Goal: Communication & Community: Ask a question

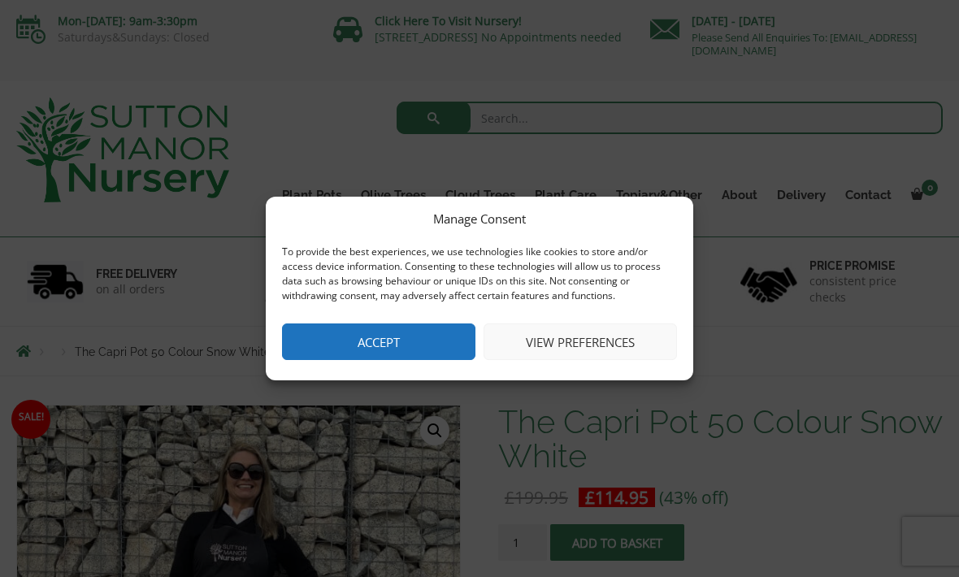
click at [441, 355] on button "Accept" at bounding box center [378, 341] width 193 height 37
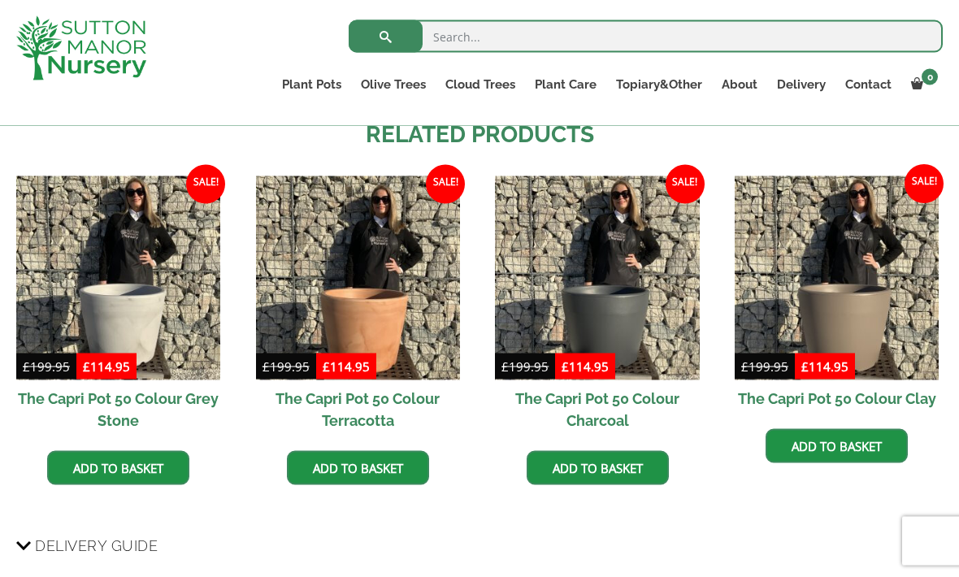
scroll to position [1005, 0]
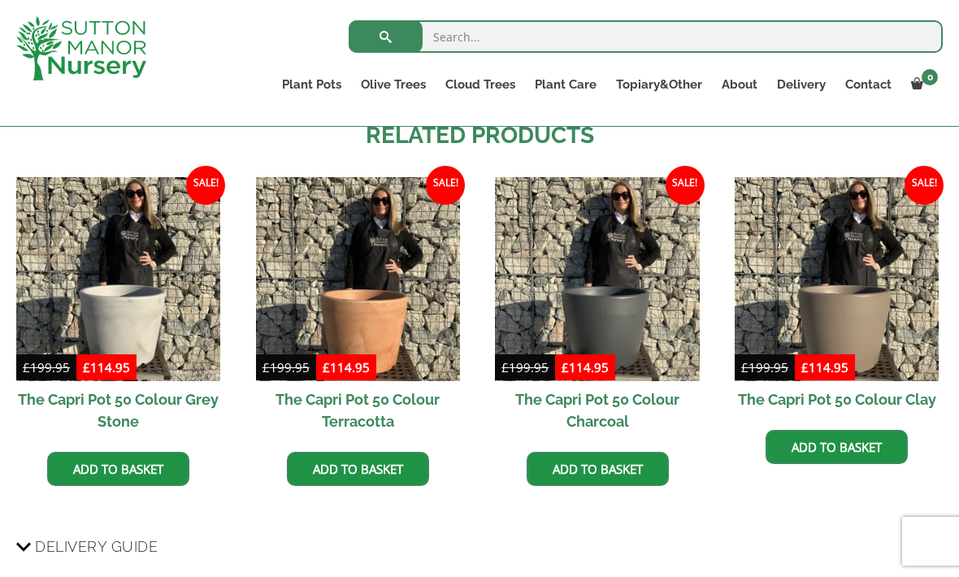
click at [621, 402] on h2 "The Capri Pot 50 Colour Charcoal" at bounding box center [597, 410] width 204 height 59
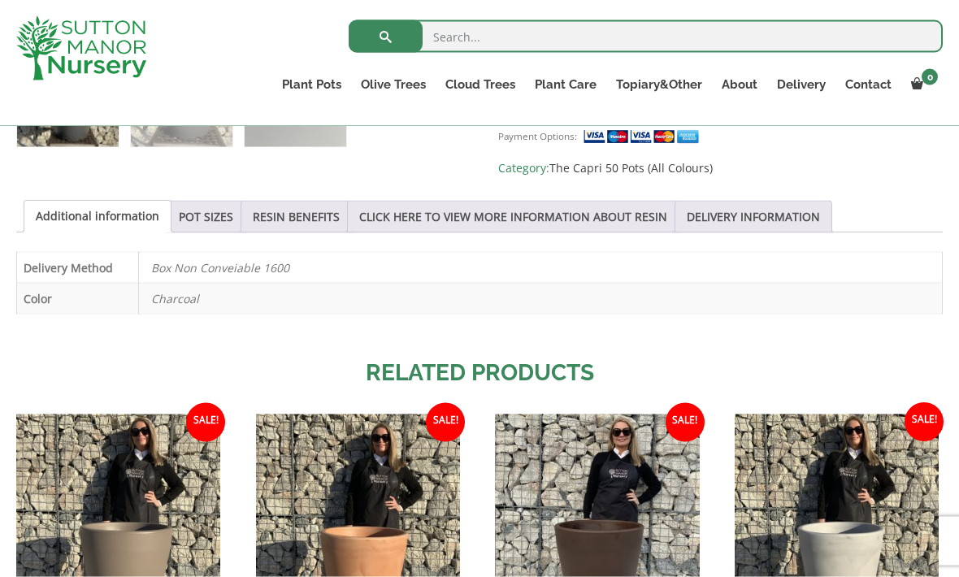
scroll to position [797, 0]
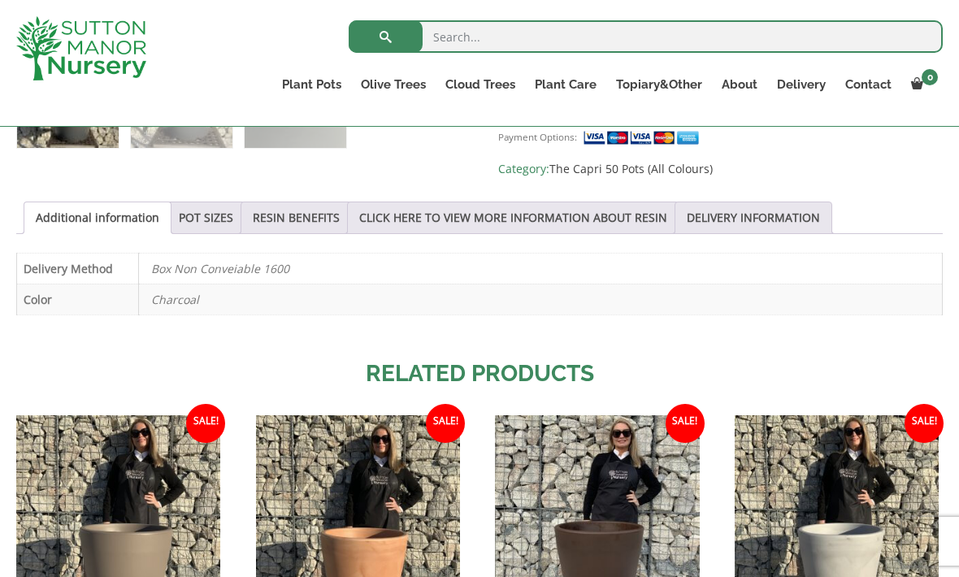
click at [210, 219] on link "POT SIZES" at bounding box center [206, 217] width 54 height 31
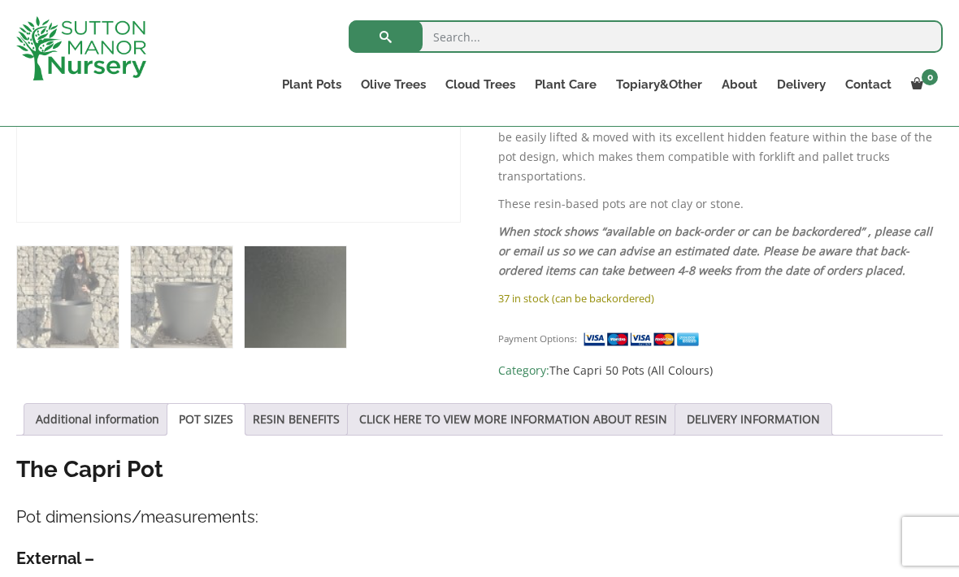
scroll to position [618, 0]
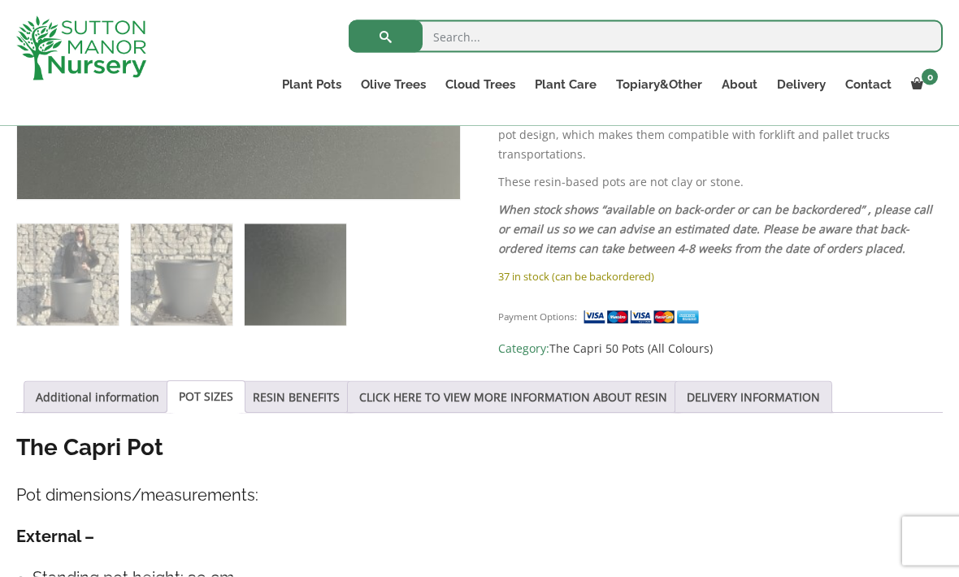
click at [549, 384] on link "CLICK HERE TO VIEW MORE INFORMATION ABOUT RESIN" at bounding box center [513, 397] width 308 height 31
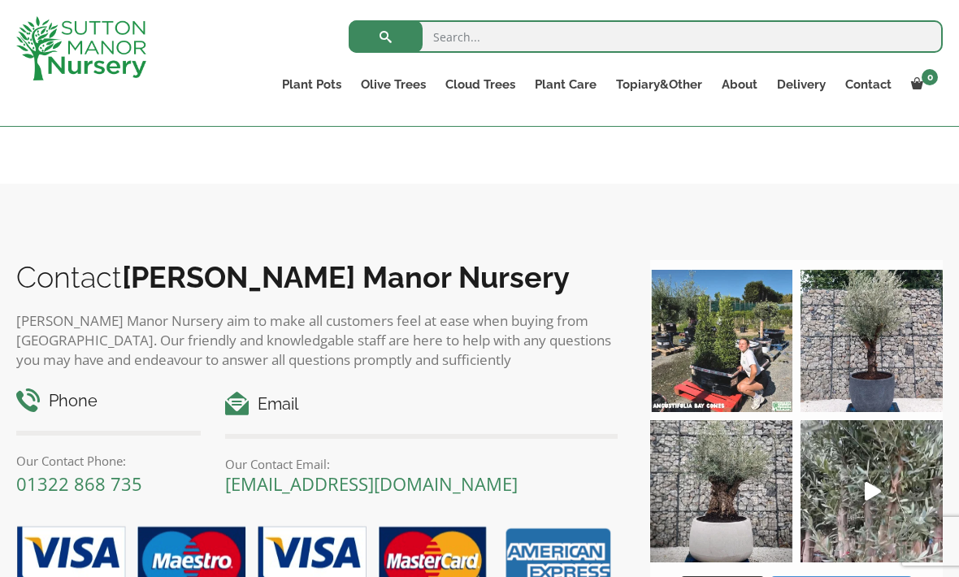
scroll to position [1851, 0]
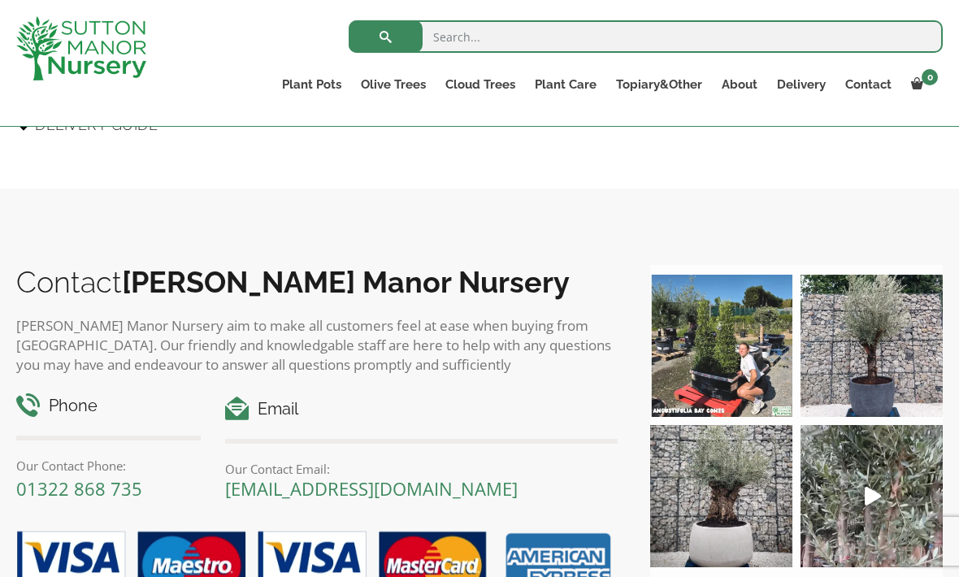
click at [0, 0] on link "The Amalfi Pots" at bounding box center [0, 0] width 0 height 0
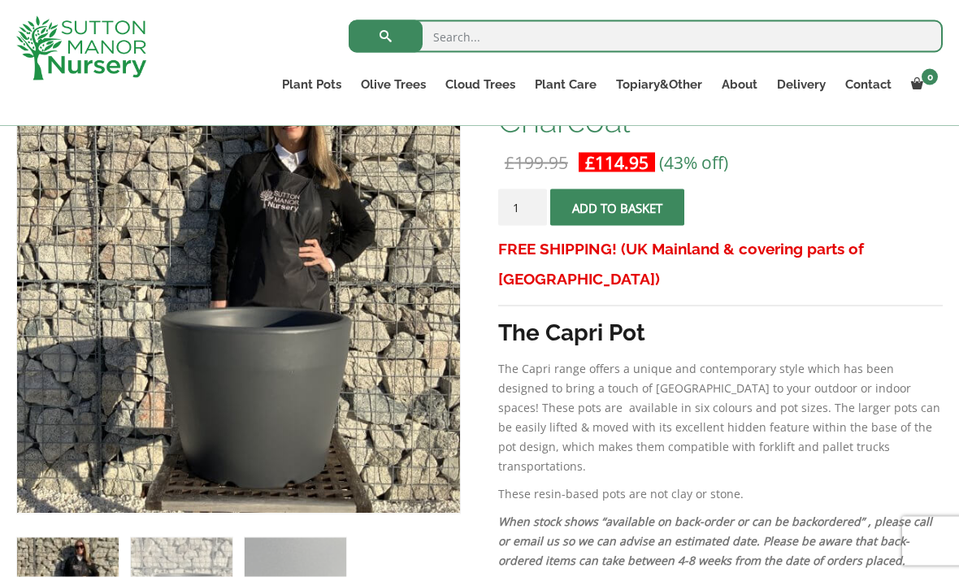
scroll to position [306, 0]
click at [878, 85] on link "Contact" at bounding box center [869, 84] width 66 height 23
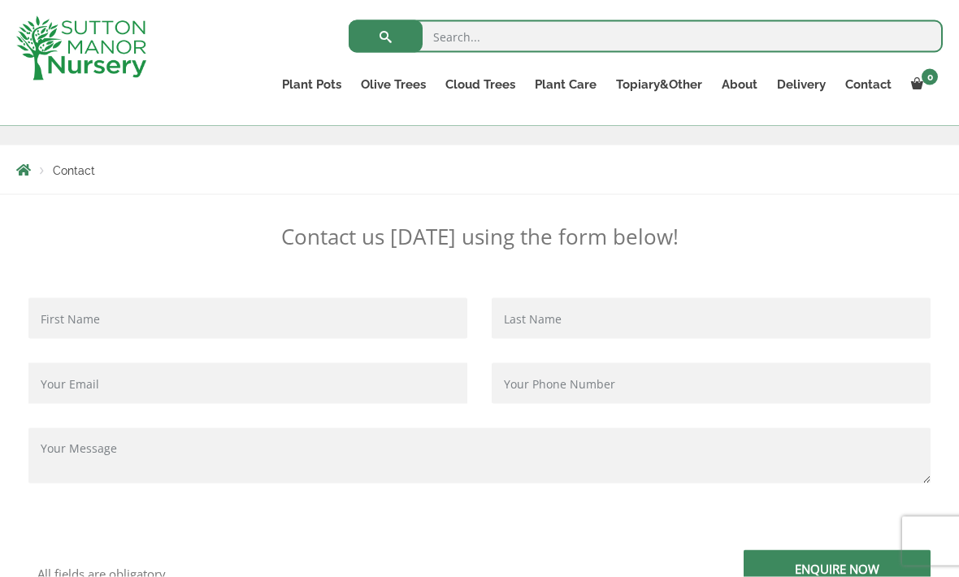
scroll to position [259, 0]
click at [202, 330] on input "Contact form" at bounding box center [247, 317] width 439 height 41
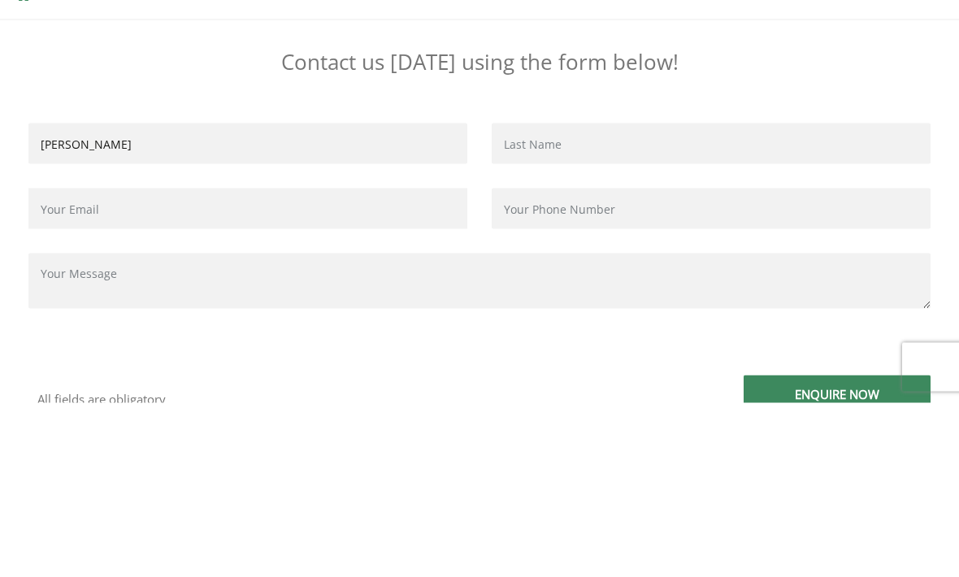
type input "[PERSON_NAME]"
click at [588, 297] on div "Contact form" at bounding box center [711, 362] width 463 height 130
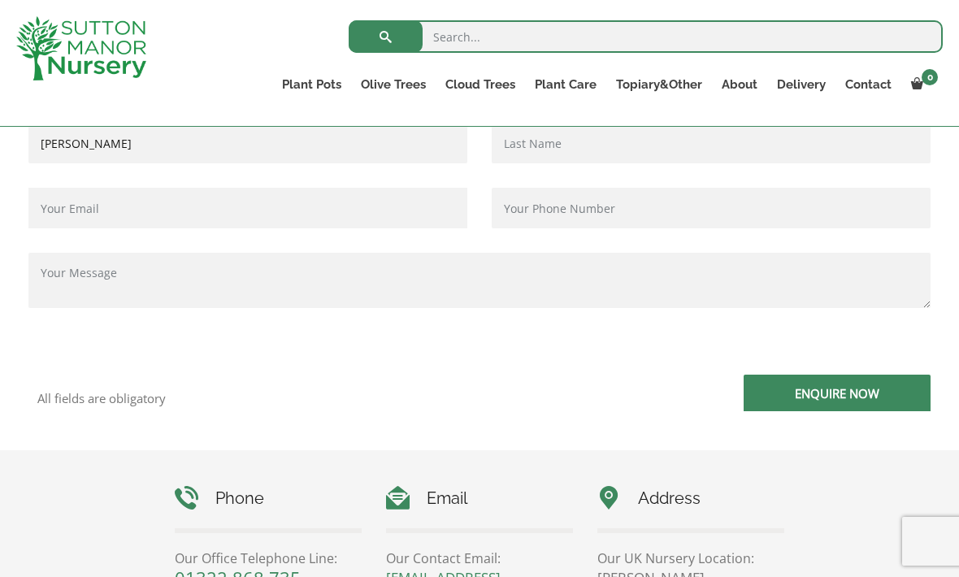
click at [561, 162] on input "Contact form" at bounding box center [711, 143] width 439 height 41
type input "[PERSON_NAME]"
click at [229, 211] on input "Contact form" at bounding box center [247, 208] width 439 height 41
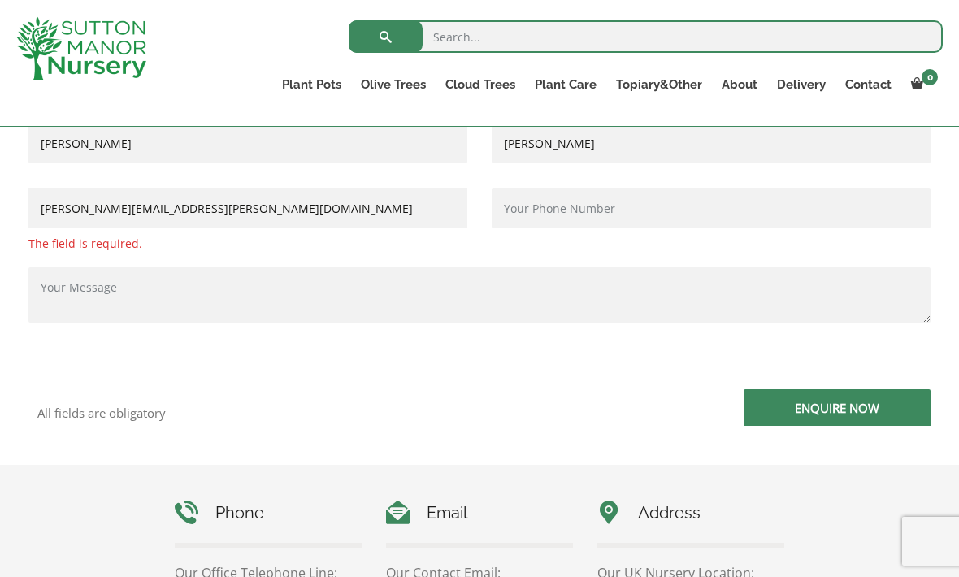
type input "[PERSON_NAME][EMAIL_ADDRESS][PERSON_NAME][DOMAIN_NAME]"
click at [575, 205] on input "Contact form" at bounding box center [711, 208] width 439 height 41
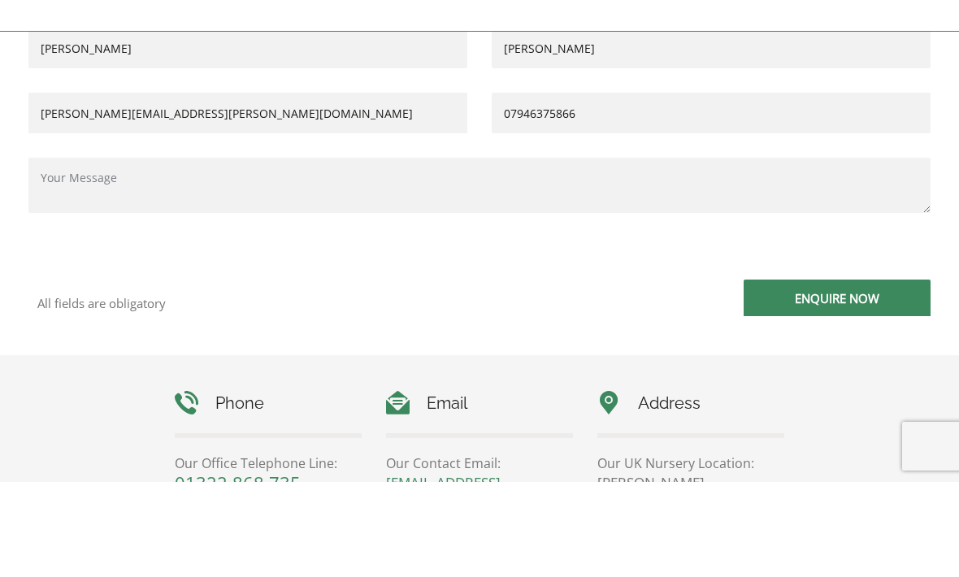
type input "07946375866"
click at [228, 253] on textarea "Contact form" at bounding box center [479, 280] width 902 height 55
click at [279, 253] on textarea "I liked your capri pot in charcoal but I need a taller pot" at bounding box center [479, 280] width 902 height 55
click at [383, 253] on textarea "I liked your capri pot in charcoal but I need a slightly taller pot" at bounding box center [479, 280] width 902 height 55
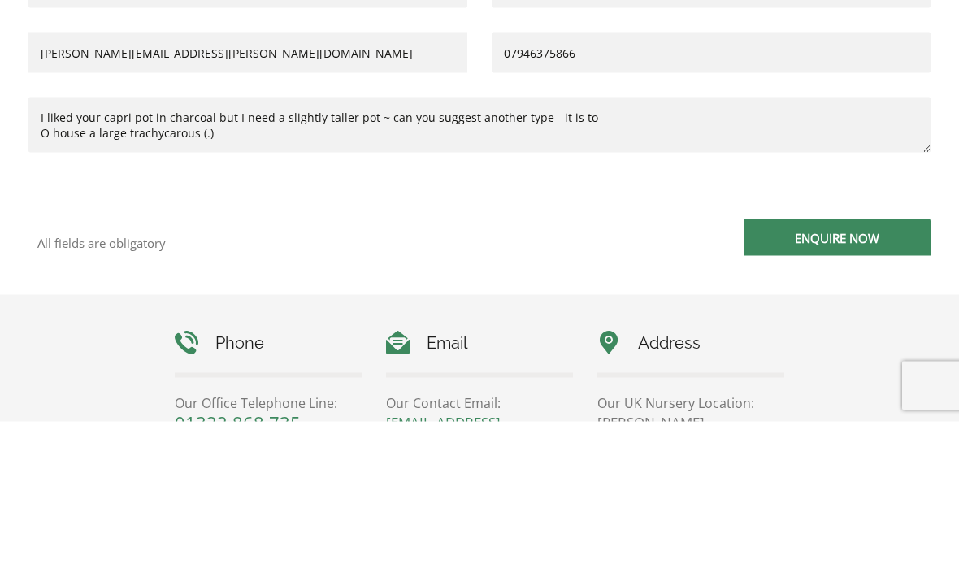
type textarea "I liked your capri pot in charcoal but I need a slightly taller pot ~ can you s…"
click at [833, 375] on input "Enquire Now" at bounding box center [837, 393] width 187 height 37
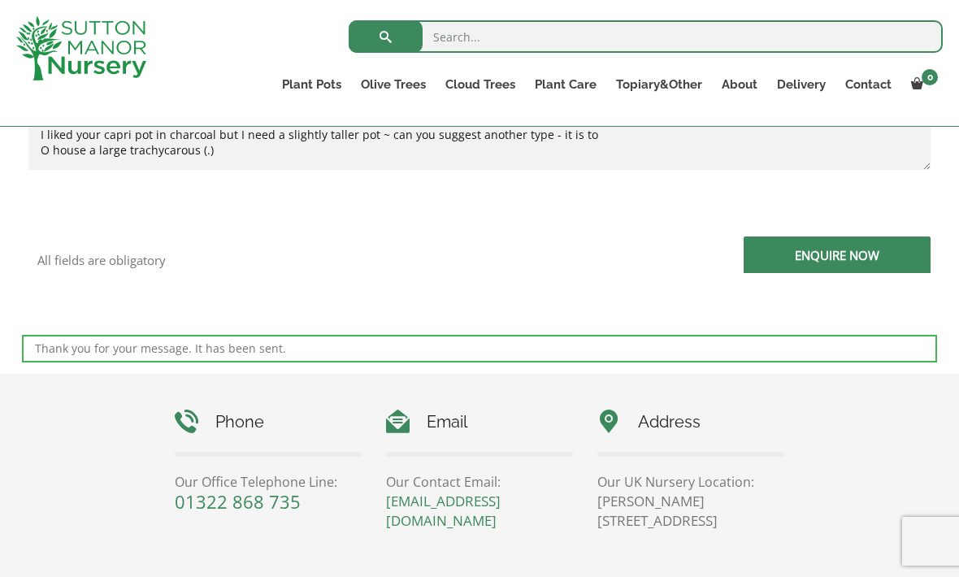
scroll to position [575, 0]
